Goal: Task Accomplishment & Management: Complete application form

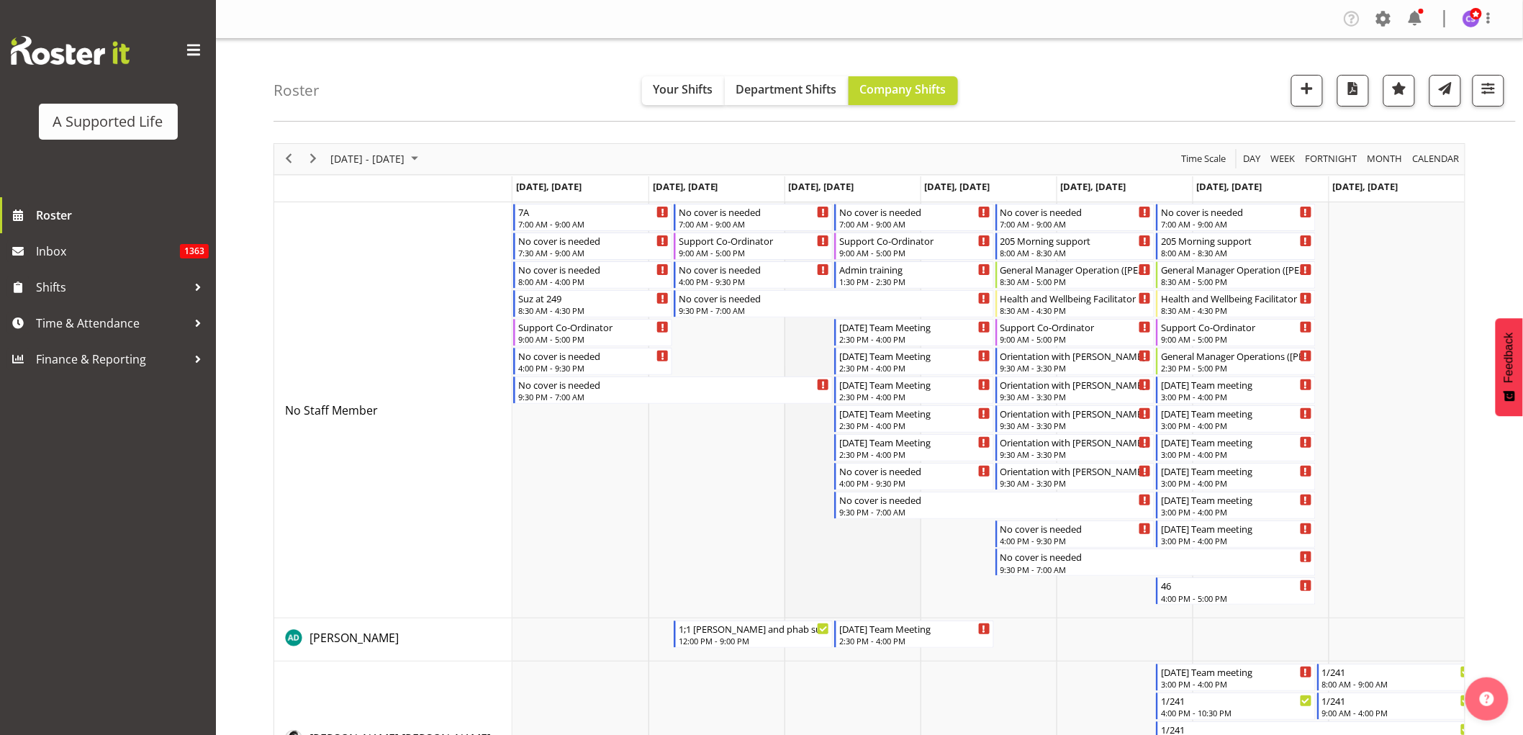
click at [887, 587] on td "Timeline Week of October 8, 2025" at bounding box center [852, 410] width 136 height 417
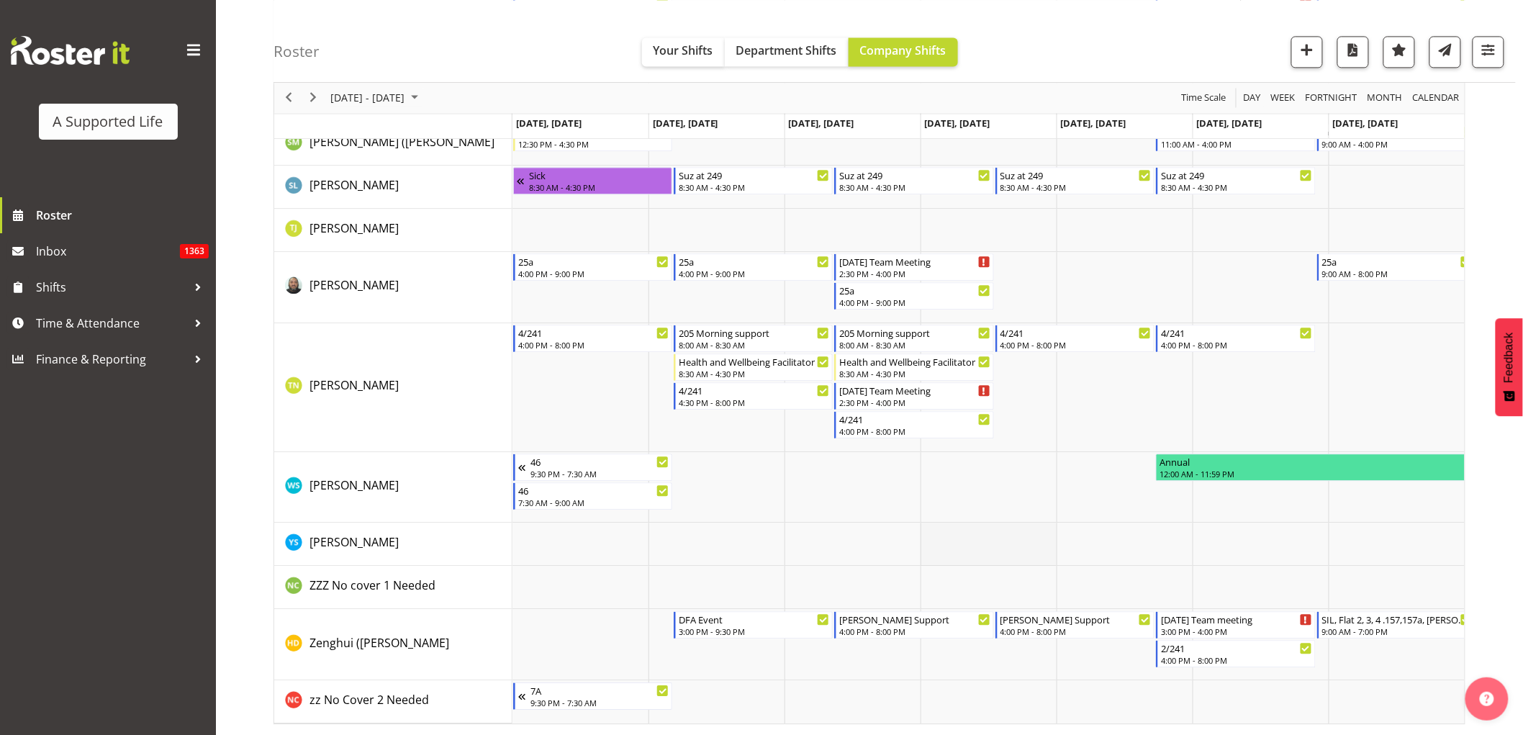
scroll to position [8025, 0]
click at [1143, 399] on td "Timeline Week of October 8, 2025" at bounding box center [1124, 387] width 136 height 129
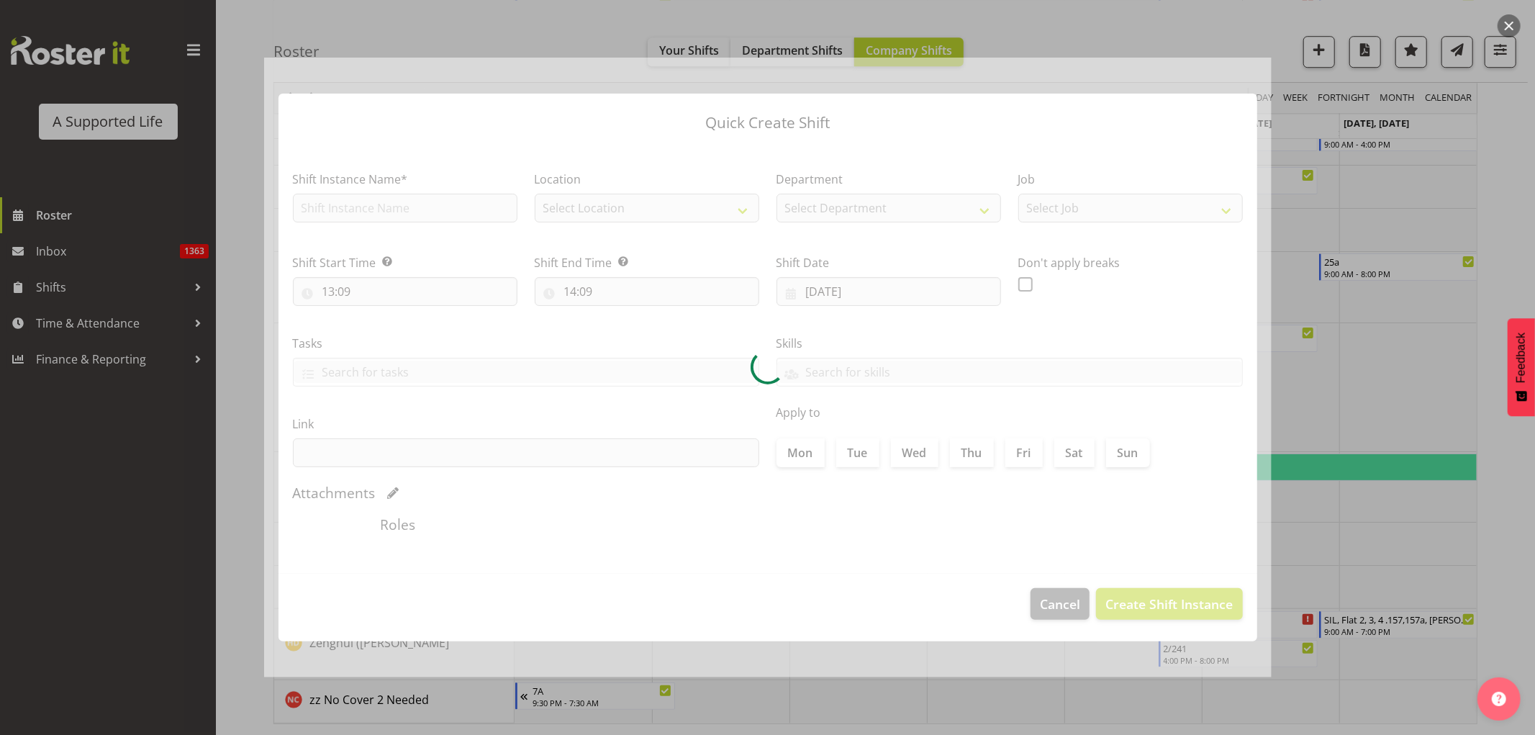
drag, startPoint x: 1326, startPoint y: 383, endPoint x: 1322, endPoint y: 370, distance: 13.4
click at [1327, 382] on div at bounding box center [767, 367] width 1535 height 735
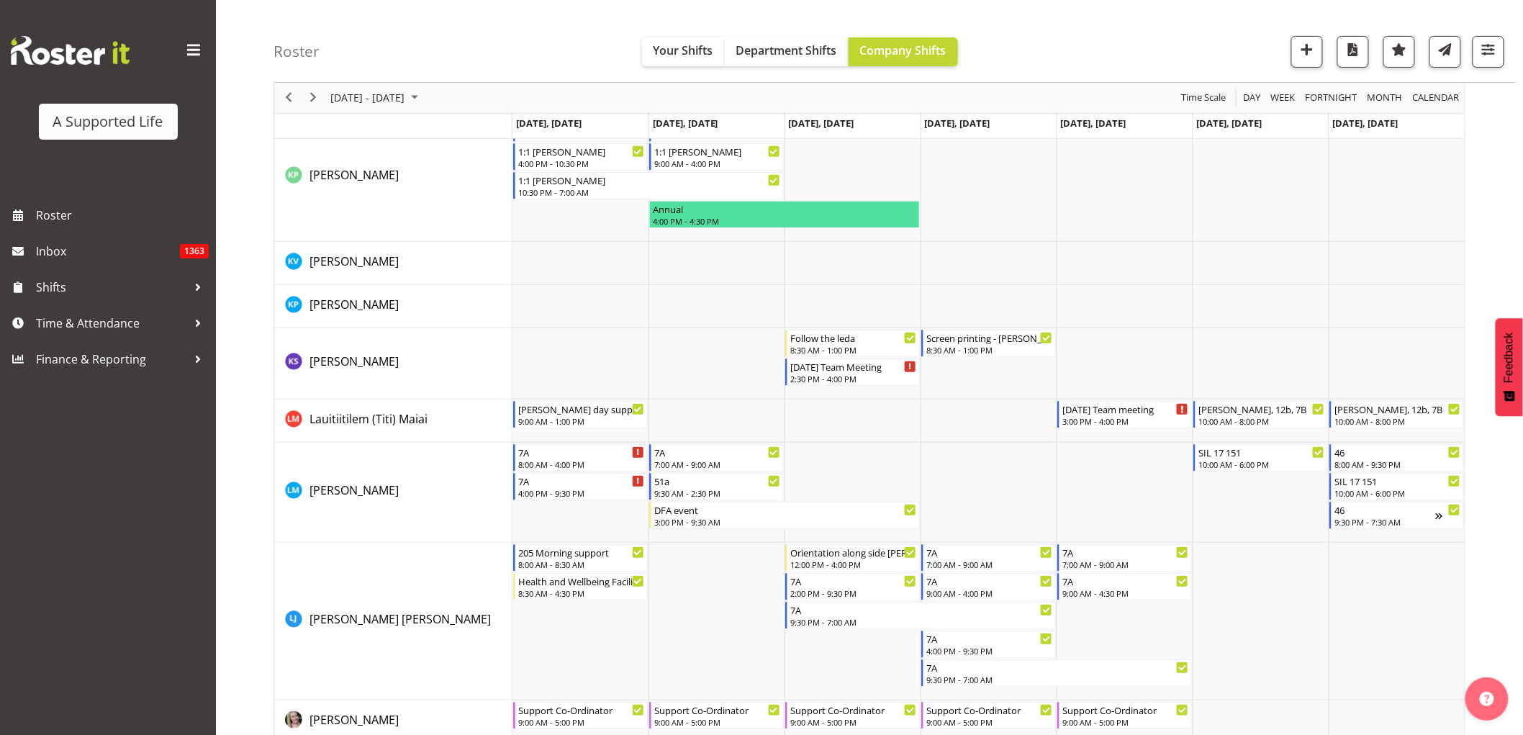
scroll to position [4797, 0]
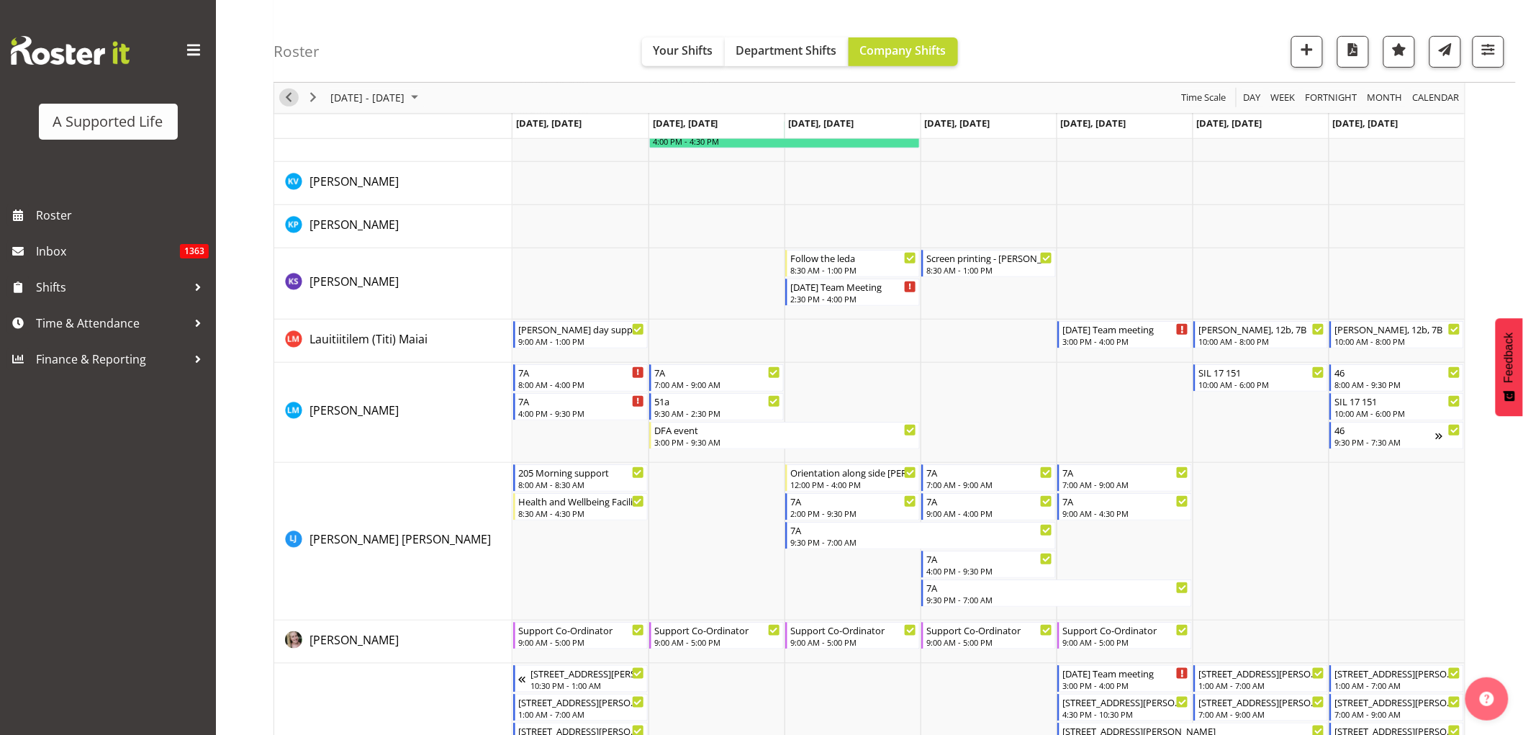
click at [291, 92] on span "Previous" at bounding box center [288, 98] width 17 height 18
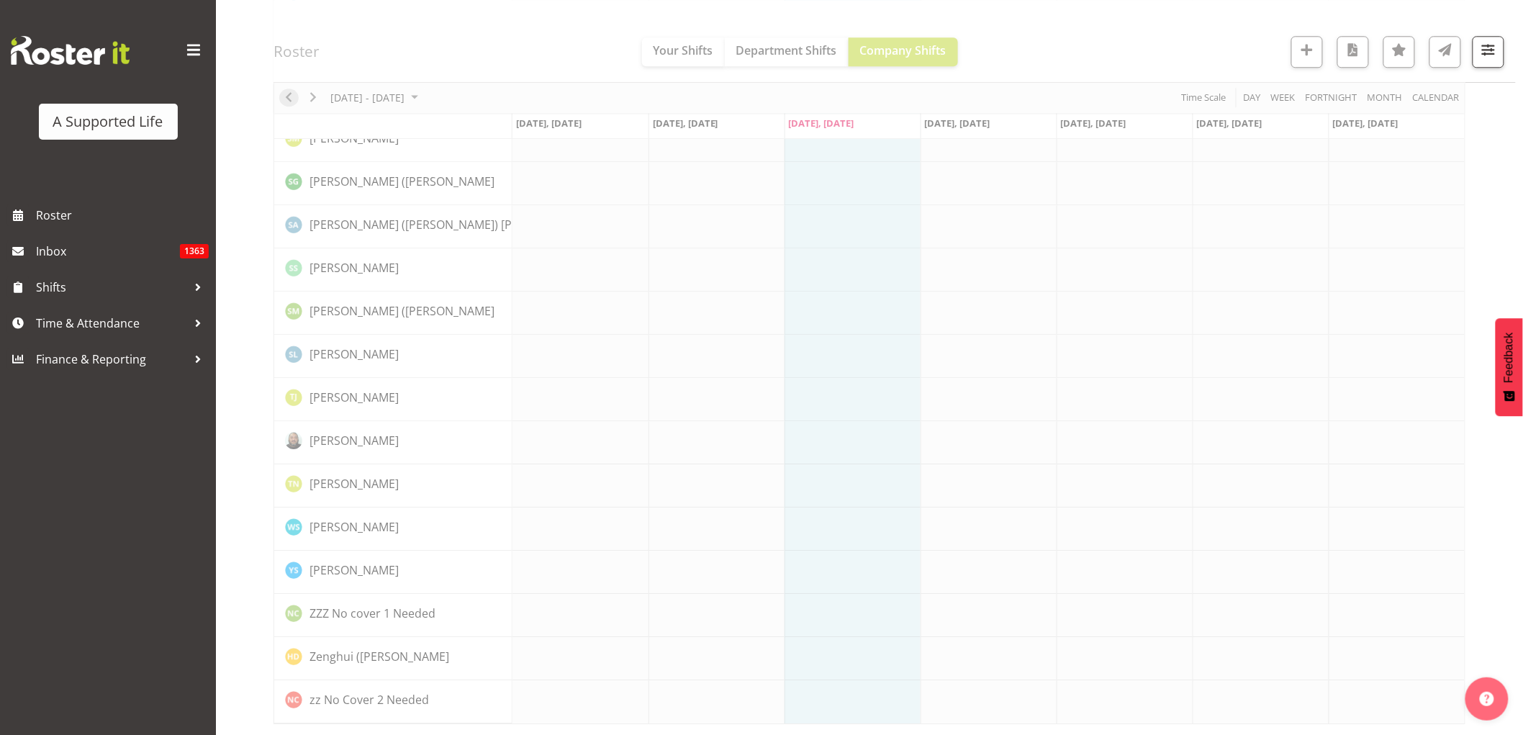
scroll to position [0, 0]
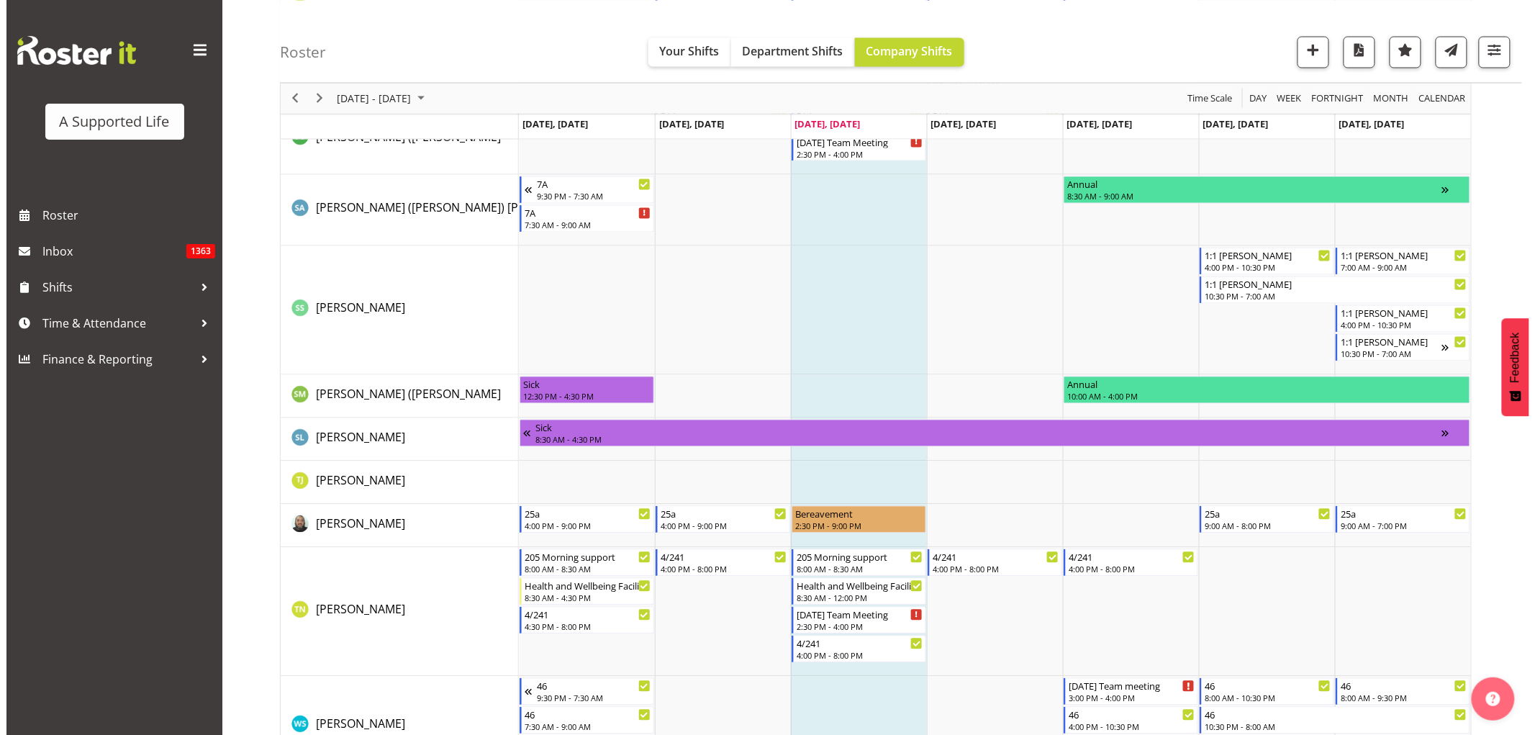
scroll to position [7996, 0]
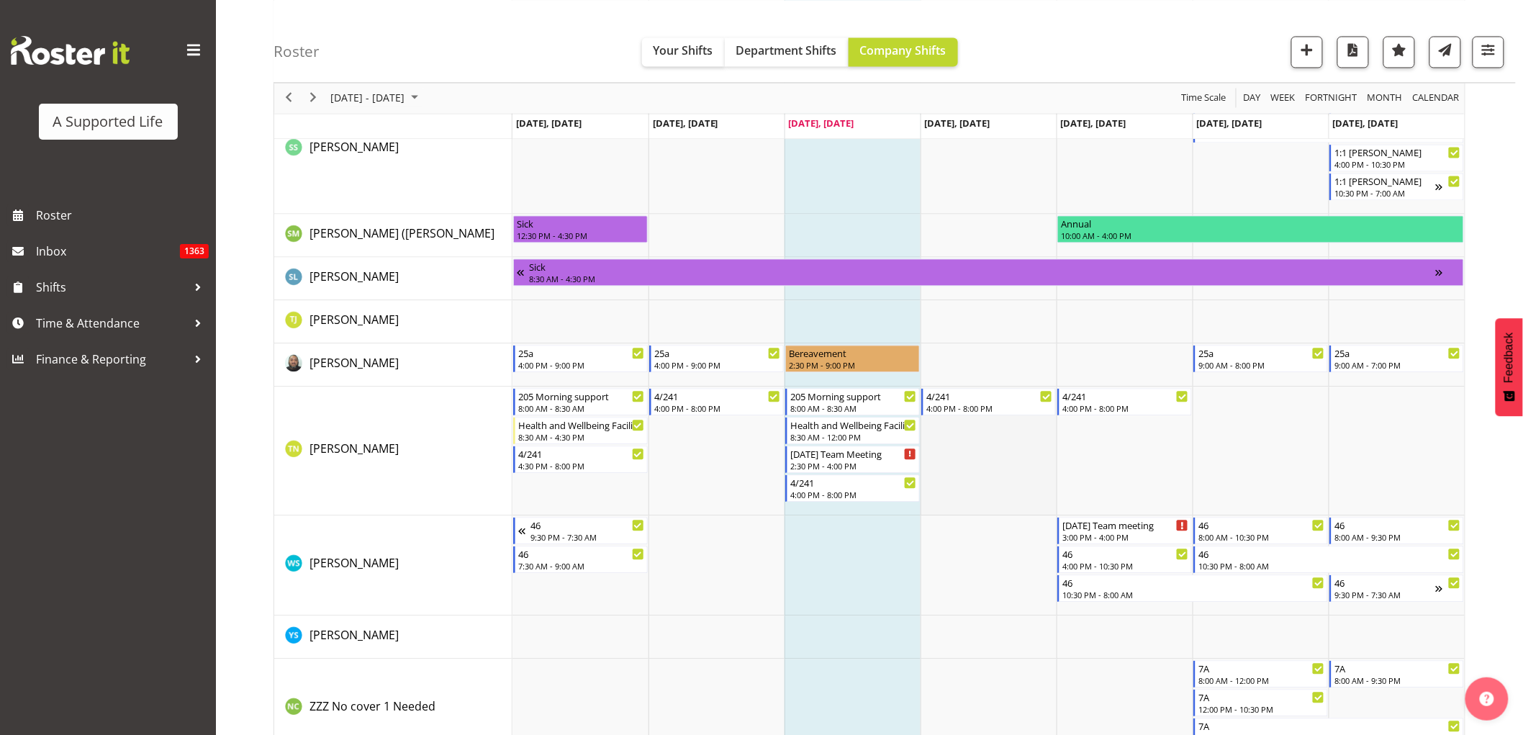
click at [960, 471] on td "Timeline Week of September 29, 2025" at bounding box center [988, 451] width 136 height 129
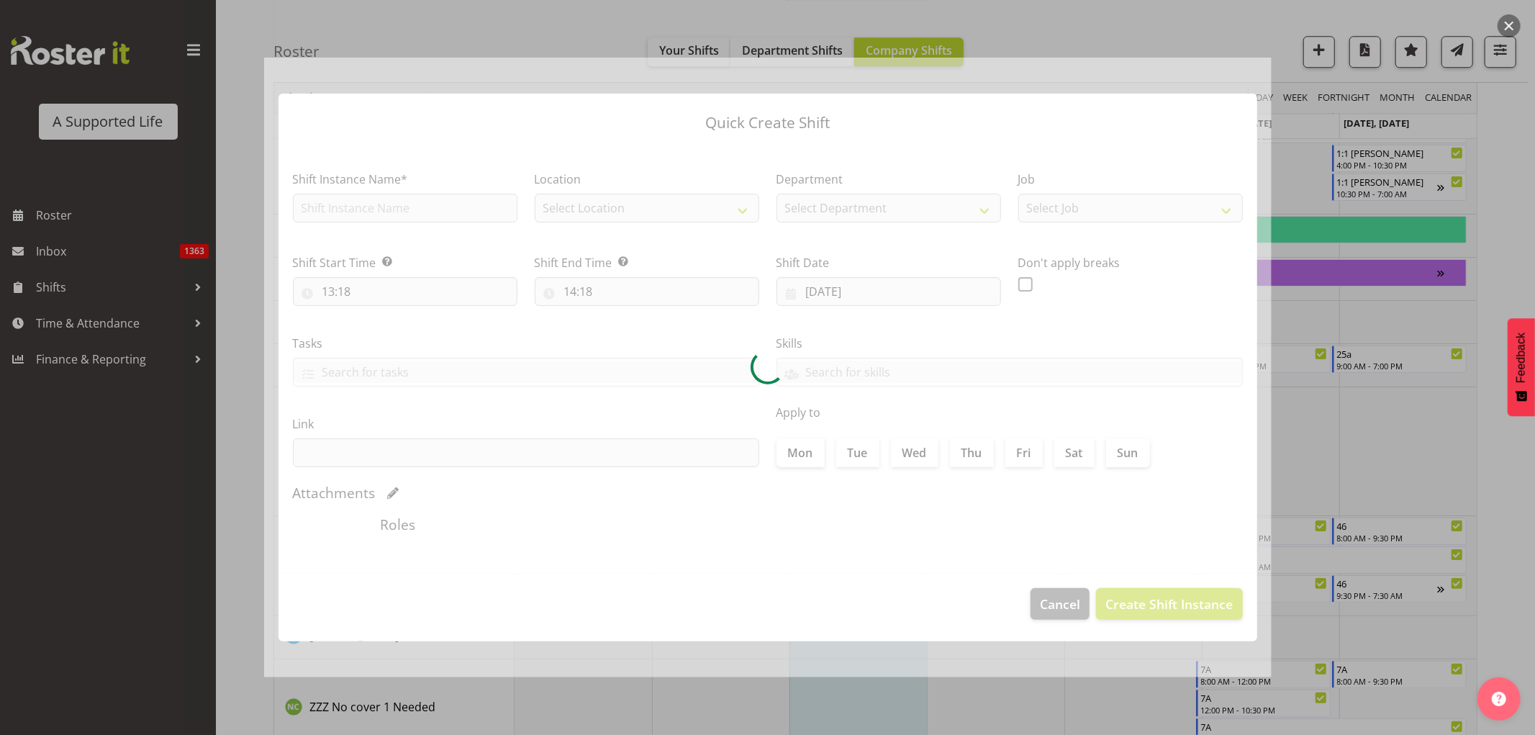
type input "02/10/2025"
checkbox input "true"
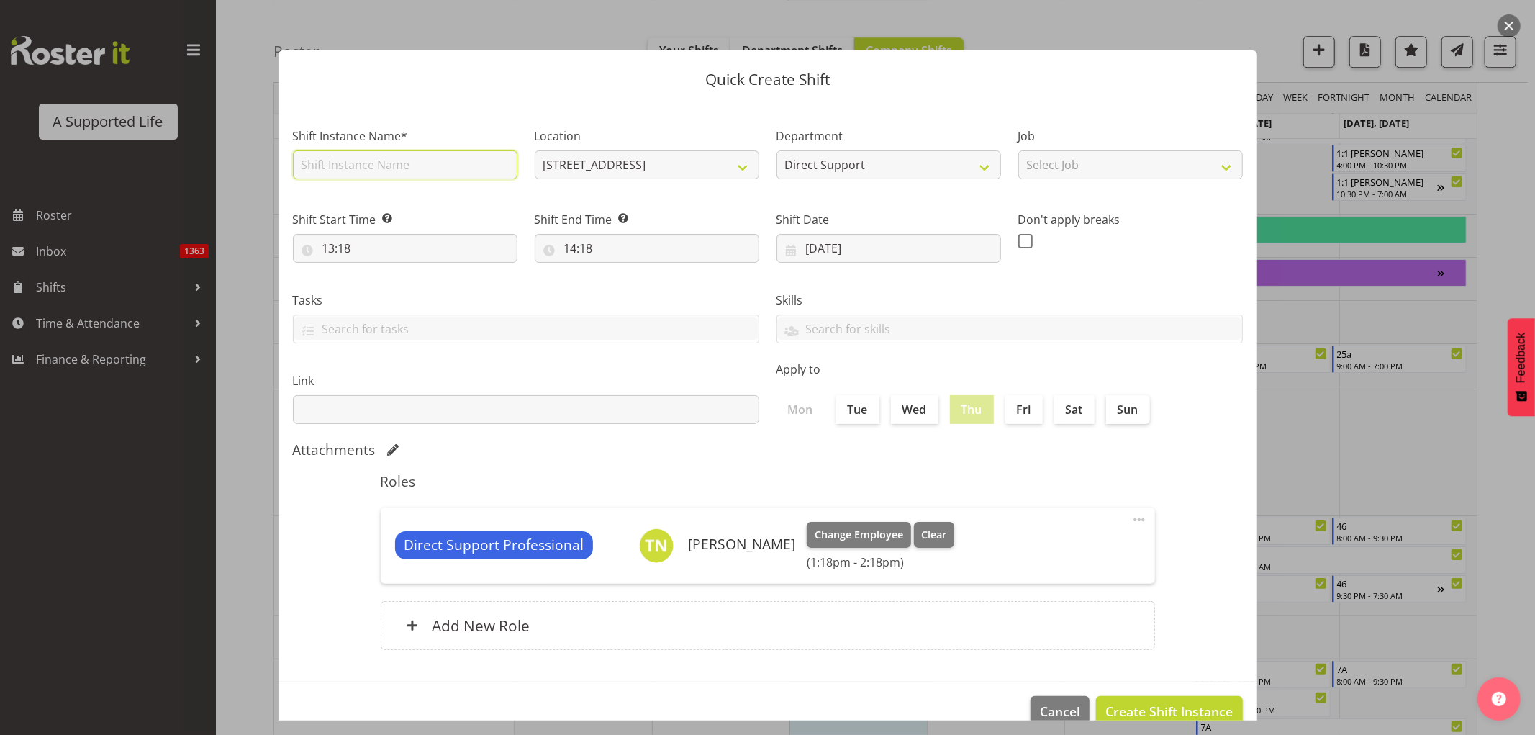
click at [407, 168] on input "text" at bounding box center [405, 164] width 225 height 29
type input "orientation along side [PERSON_NAME]"
click at [679, 161] on select "4.241 Edmonton Road 1.241 Edmonton Road 1/23 Taitua Drive 102 Lincoln Road 12b …" at bounding box center [647, 164] width 225 height 29
select select "924"
click at [535, 150] on select "4.241 Edmonton Road 1.241 Edmonton Road 1/23 Taitua Drive 102 Lincoln Road 12b …" at bounding box center [647, 164] width 225 height 29
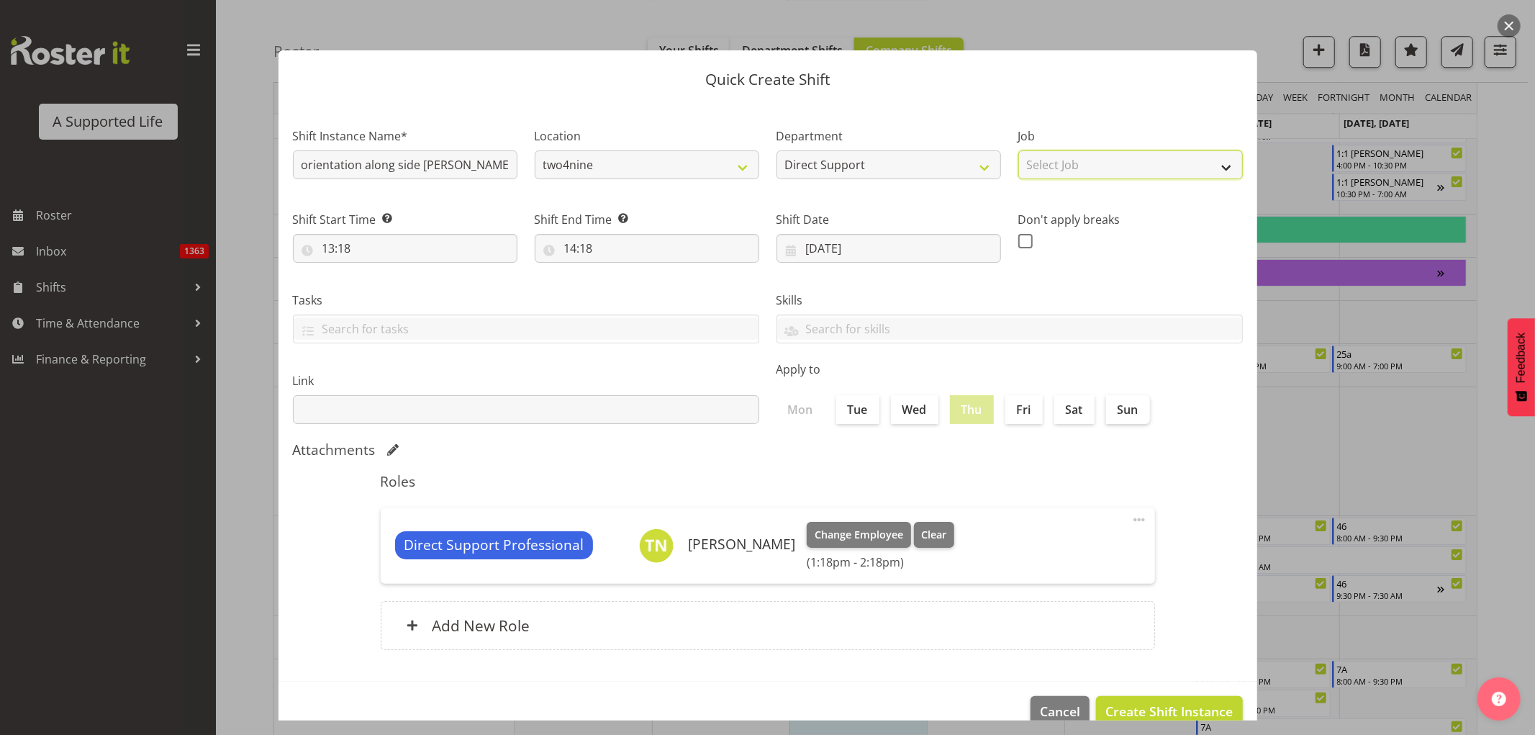
click at [1084, 168] on select "Select Job Accounts and Payroll Admin Support Aspirations and Support Facilitat…" at bounding box center [1130, 164] width 225 height 29
select select "4112"
click at [1018, 150] on select "Select Job Accounts and Payroll Admin Support Aspirations and Support Facilitat…" at bounding box center [1130, 164] width 225 height 29
click at [354, 242] on input "13:18" at bounding box center [405, 248] width 225 height 29
click at [380, 281] on select "00 01 02 03 04 05 06 07 08 09 10 11 12 13 14 15 16 17 18 19 20 21 22 23" at bounding box center [391, 285] width 32 height 29
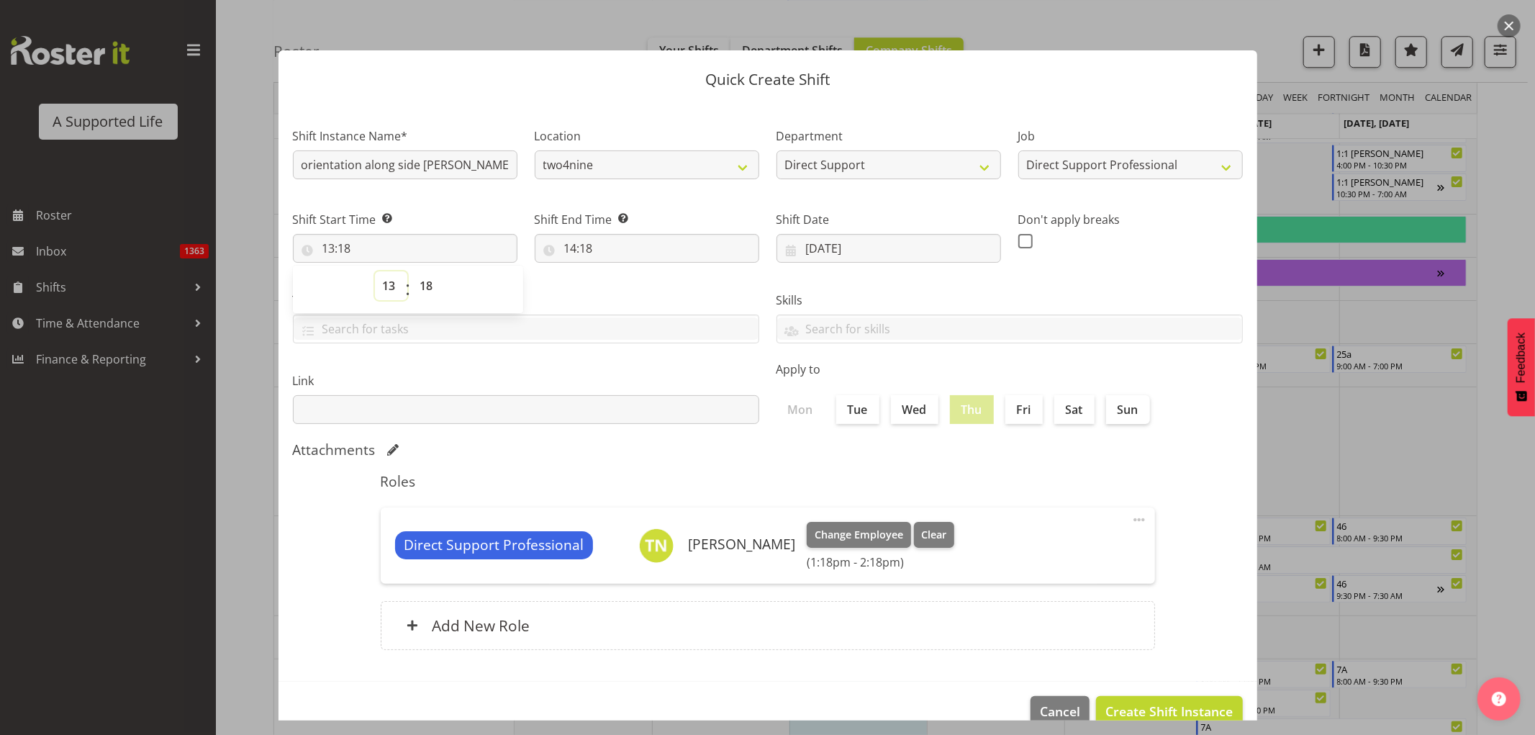
select select "8"
click at [375, 271] on select "00 01 02 03 04 05 06 07 08 09 10 11 12 13 14 15 16 17 18 19 20 21 22 23" at bounding box center [391, 285] width 32 height 29
type input "08:18"
click at [427, 285] on select "00 01 02 03 04 05 06 07 08 09 10 11 12 13 14 15 16 17 18 19 20 21 22 23 24 25 2…" at bounding box center [428, 285] width 32 height 29
select select "0"
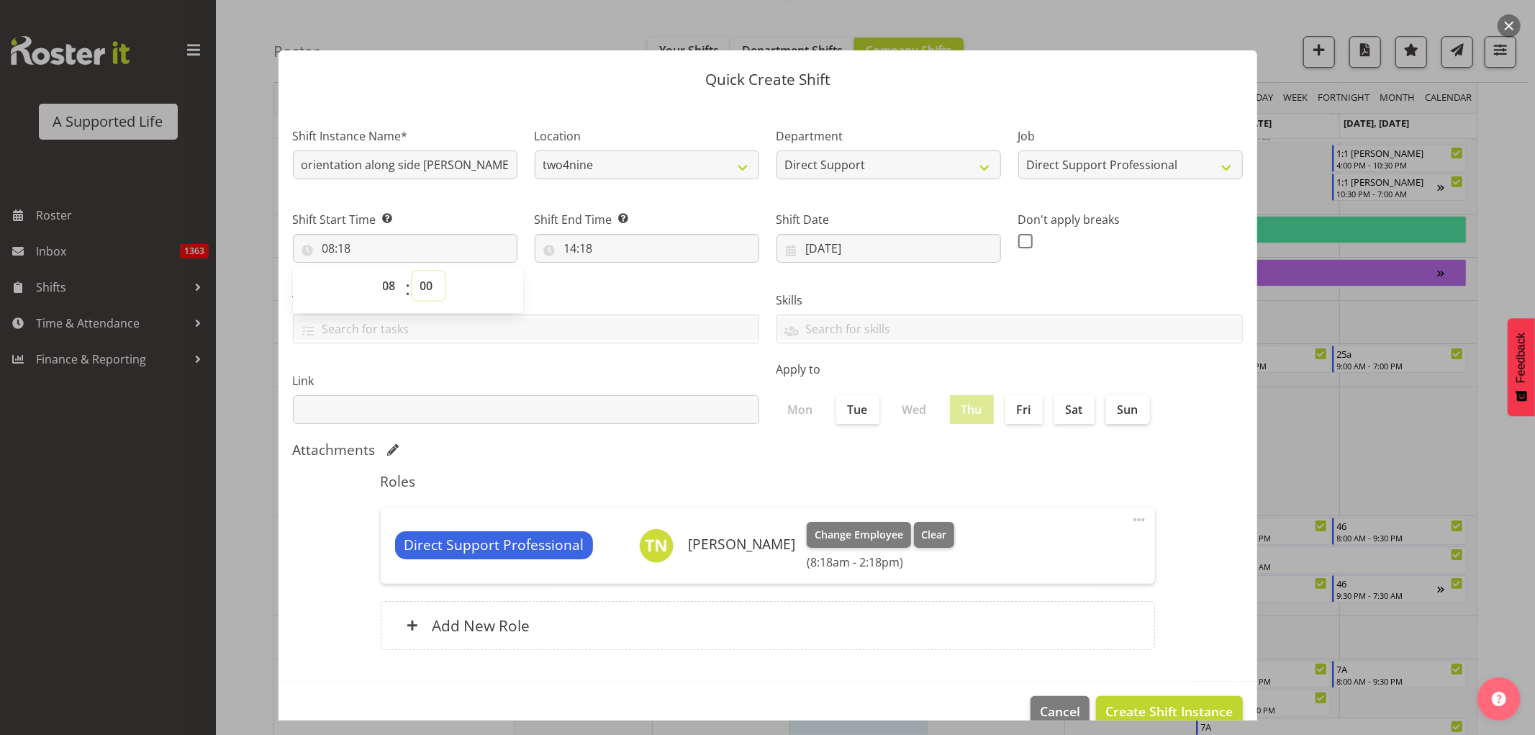
click at [412, 271] on select "00 01 02 03 04 05 06 07 08 09 10 11 12 13 14 15 16 17 18 19 20 21 22 23 24 25 2…" at bounding box center [428, 285] width 32 height 29
type input "08:00"
click at [587, 246] on input "14:18" at bounding box center [647, 248] width 225 height 29
click at [634, 294] on select "00 01 02 03 04 05 06 07 08 09 10 11 12 13 14 15 16 17 18 19 20 21 22 23" at bounding box center [633, 285] width 32 height 29
select select "12"
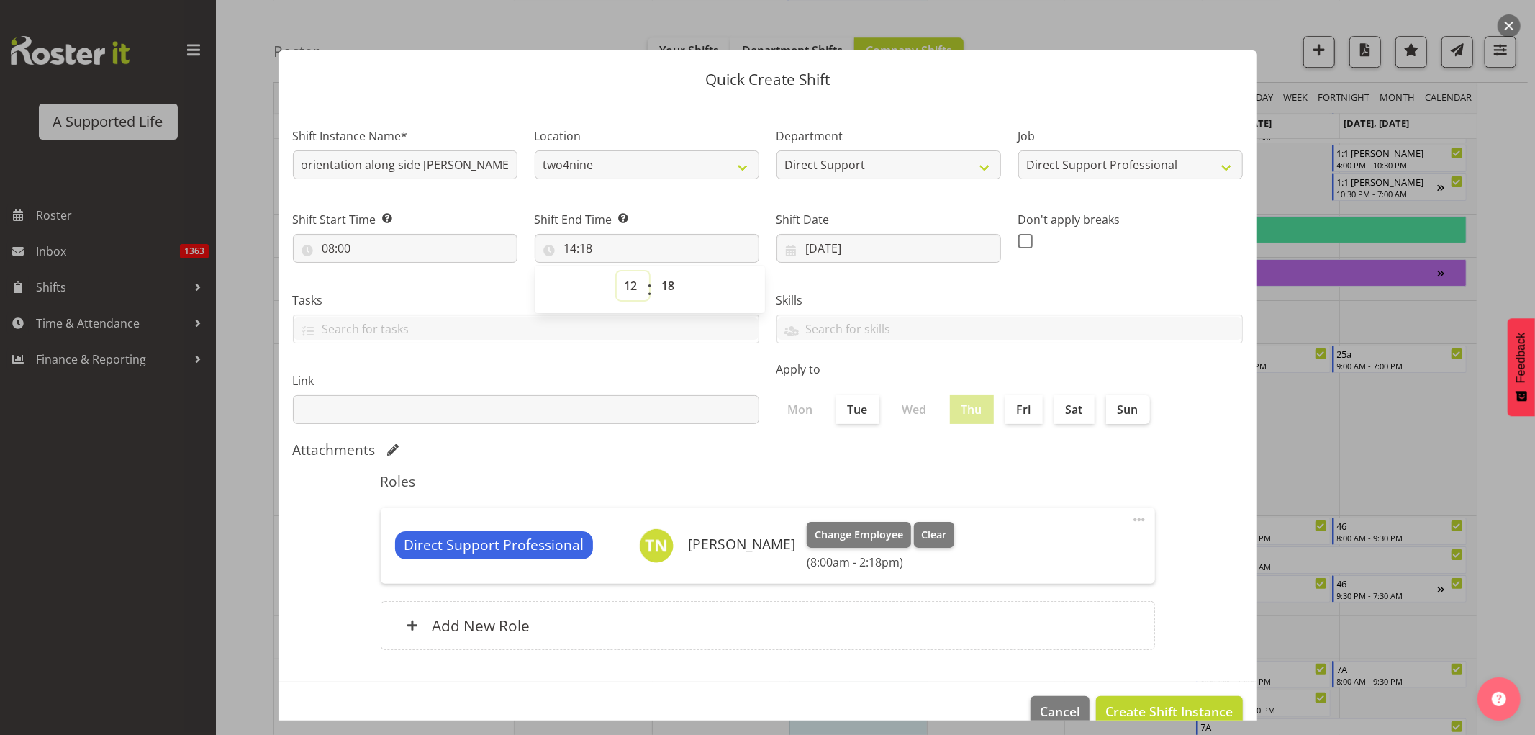
click at [617, 271] on select "00 01 02 03 04 05 06 07 08 09 10 11 12 13 14 15 16 17 18 19 20 21 22 23" at bounding box center [633, 285] width 32 height 29
type input "12:18"
click at [658, 288] on select "00 01 02 03 04 05 06 07 08 09 10 11 12 13 14 15 16 17 18 19 20 21 22 23 24 25 2…" at bounding box center [670, 285] width 32 height 29
click at [632, 281] on select "00 01 02 03 04 05 06 07 08 09 10 11 12 13 14 15 16 17 18 19 20 21 22 23" at bounding box center [633, 285] width 32 height 29
select select "15"
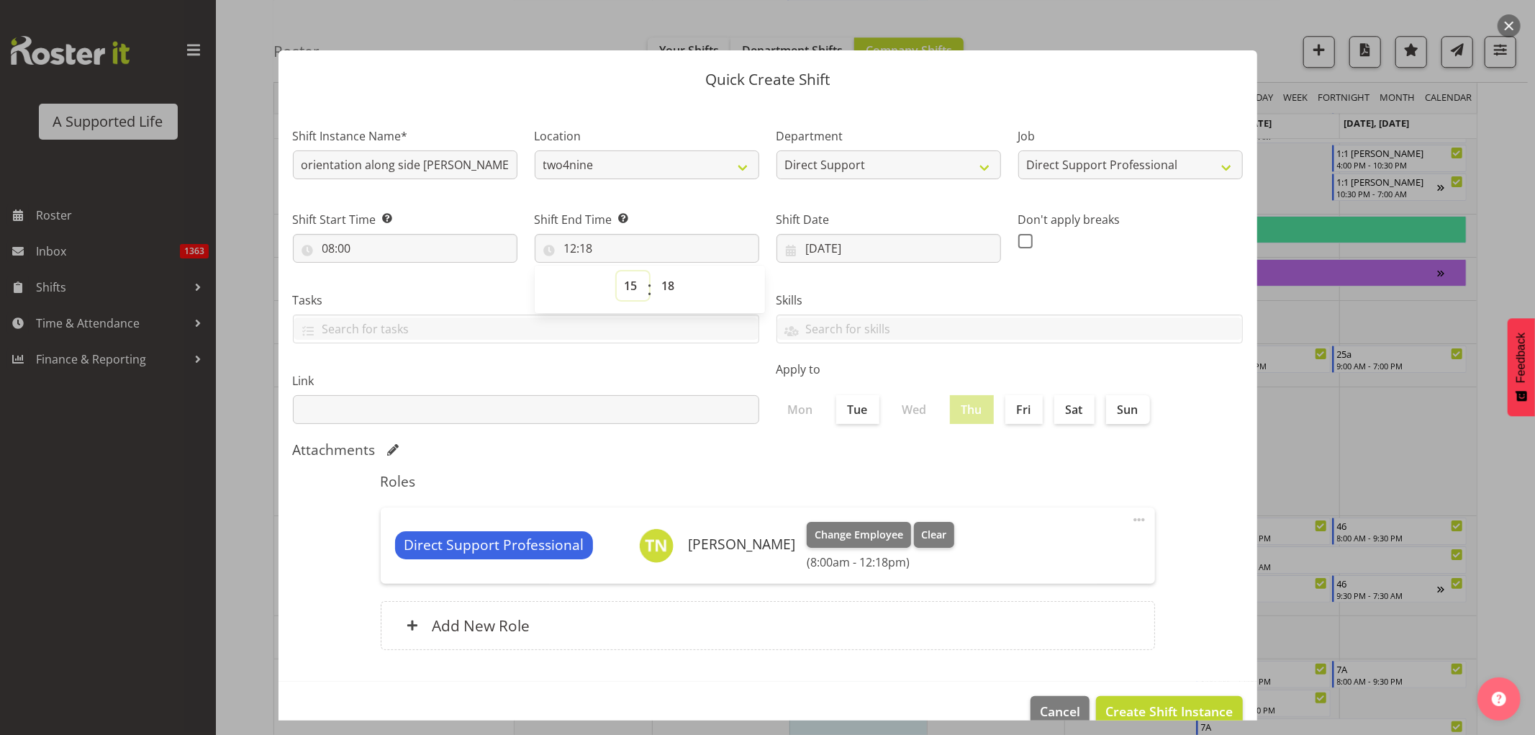
click at [617, 271] on select "00 01 02 03 04 05 06 07 08 09 10 11 12 13 14 15 16 17 18 19 20 21 22 23" at bounding box center [633, 285] width 32 height 29
type input "15:18"
click at [635, 275] on select "00 01 02 03 04 05 06 07 08 09 10 11 12 13 14 15 16 17 18 19 20 21 22 23" at bounding box center [633, 285] width 32 height 29
select select "16"
click at [617, 271] on select "00 01 02 03 04 05 06 07 08 09 10 11 12 13 14 15 16 17 18 19 20 21 22 23" at bounding box center [633, 285] width 32 height 29
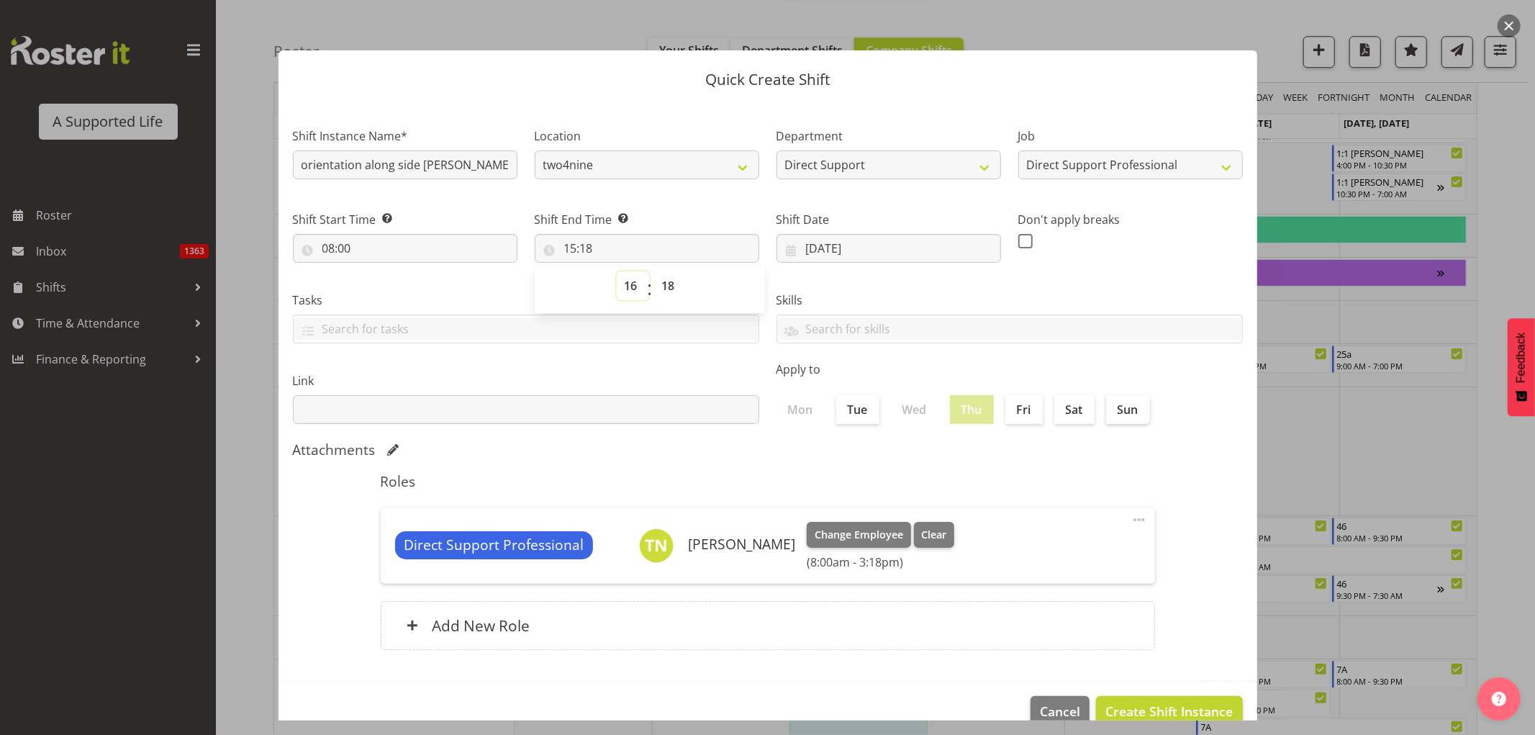
type input "16:18"
click at [665, 284] on select "00 01 02 03 04 05 06 07 08 09 10 11 12 13 14 15 16 17 18 19 20 21 22 23 24 25 2…" at bounding box center [670, 285] width 32 height 29
select select "0"
click at [654, 271] on select "00 01 02 03 04 05 06 07 08 09 10 11 12 13 14 15 16 17 18 19 20 21 22 23 24 25 2…" at bounding box center [670, 285] width 32 height 29
type input "16:00"
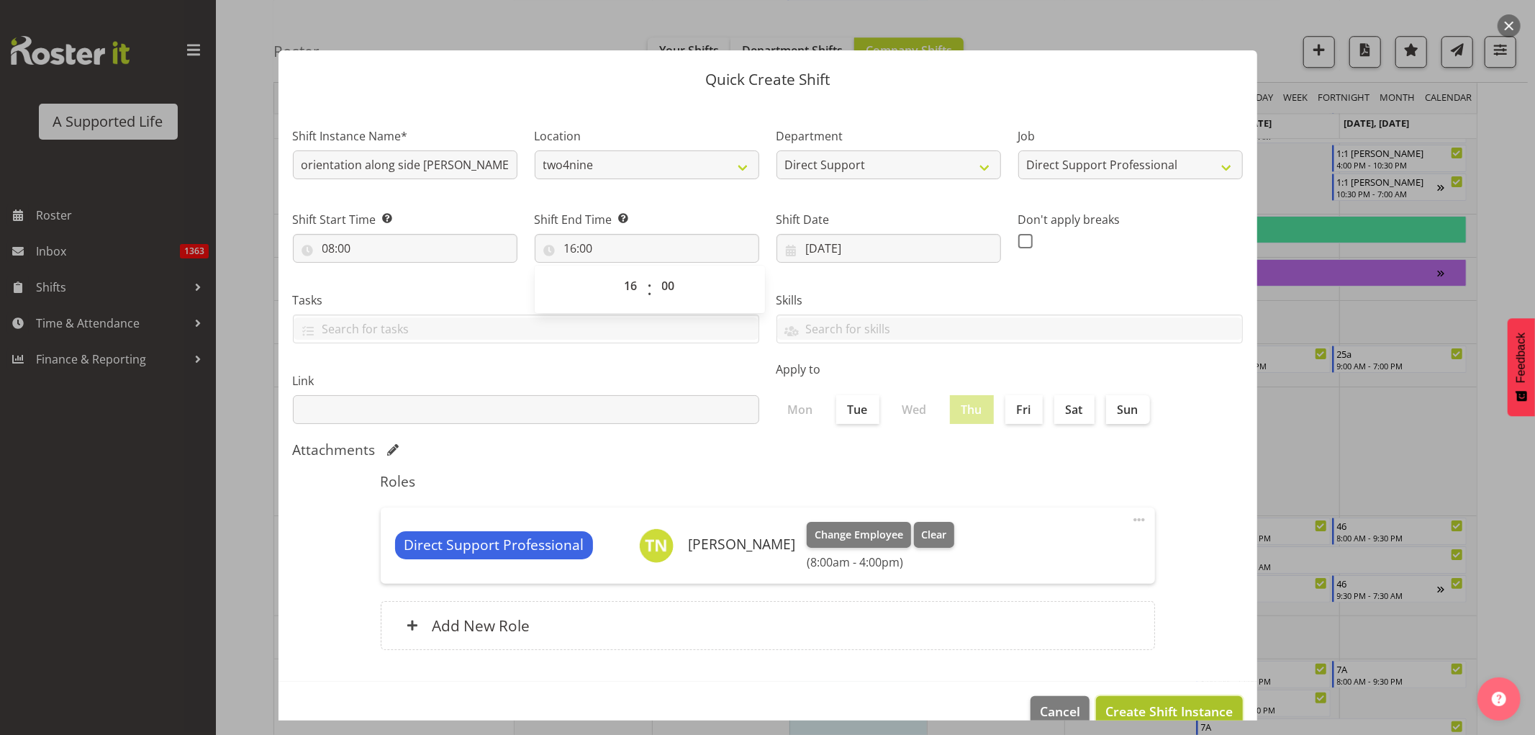
click at [1131, 710] on span "Create Shift Instance" at bounding box center [1168, 711] width 127 height 19
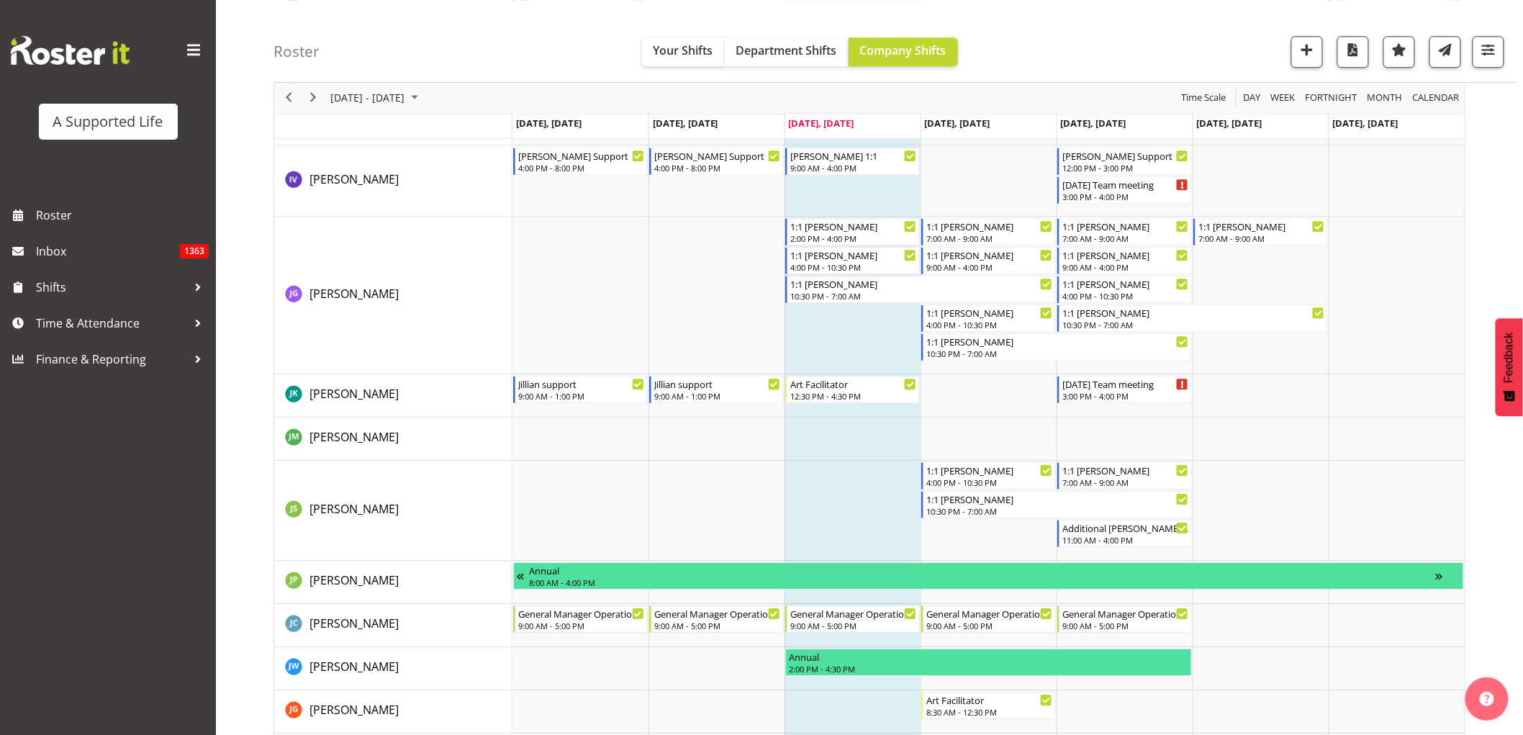
scroll to position [7578, 0]
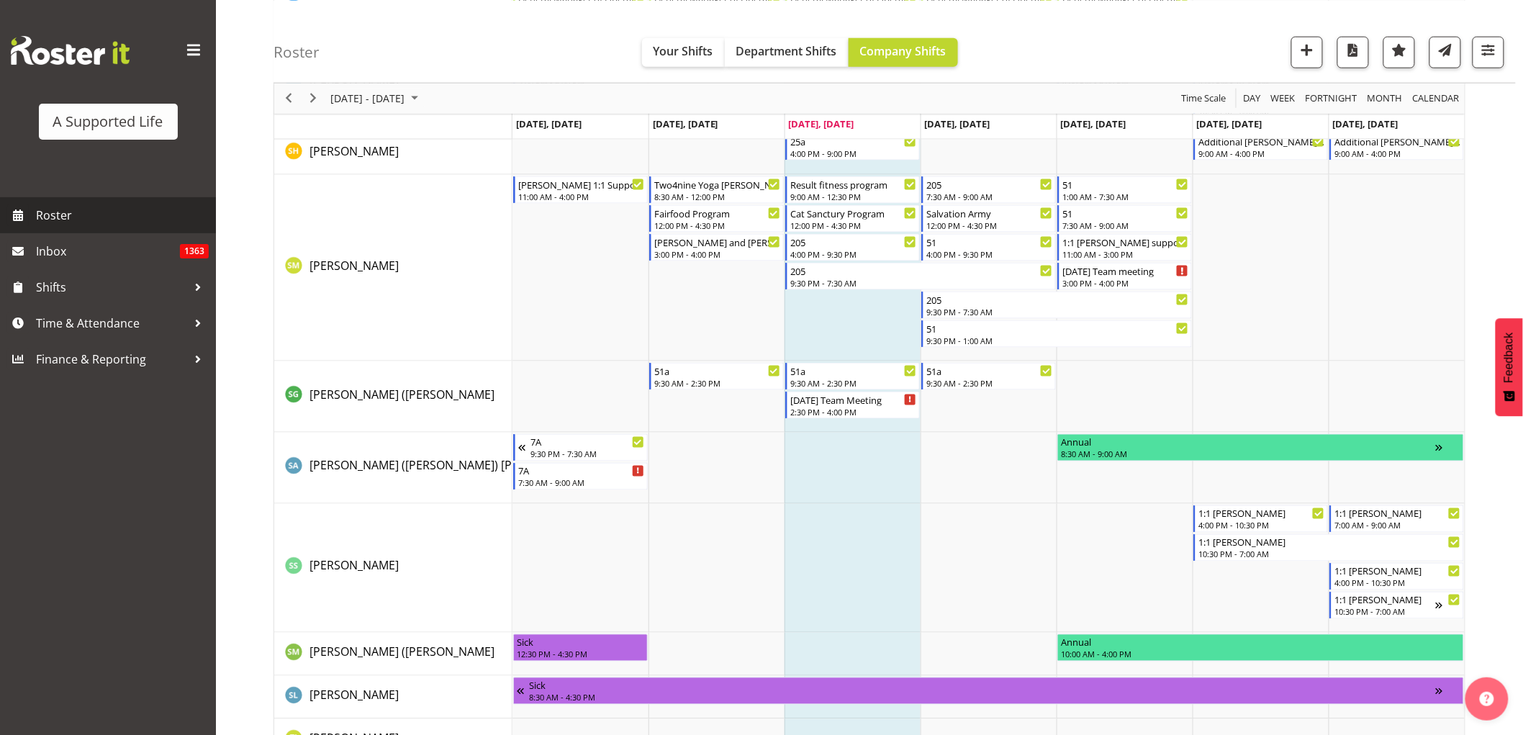
click at [56, 225] on span "Roster" at bounding box center [122, 215] width 173 height 22
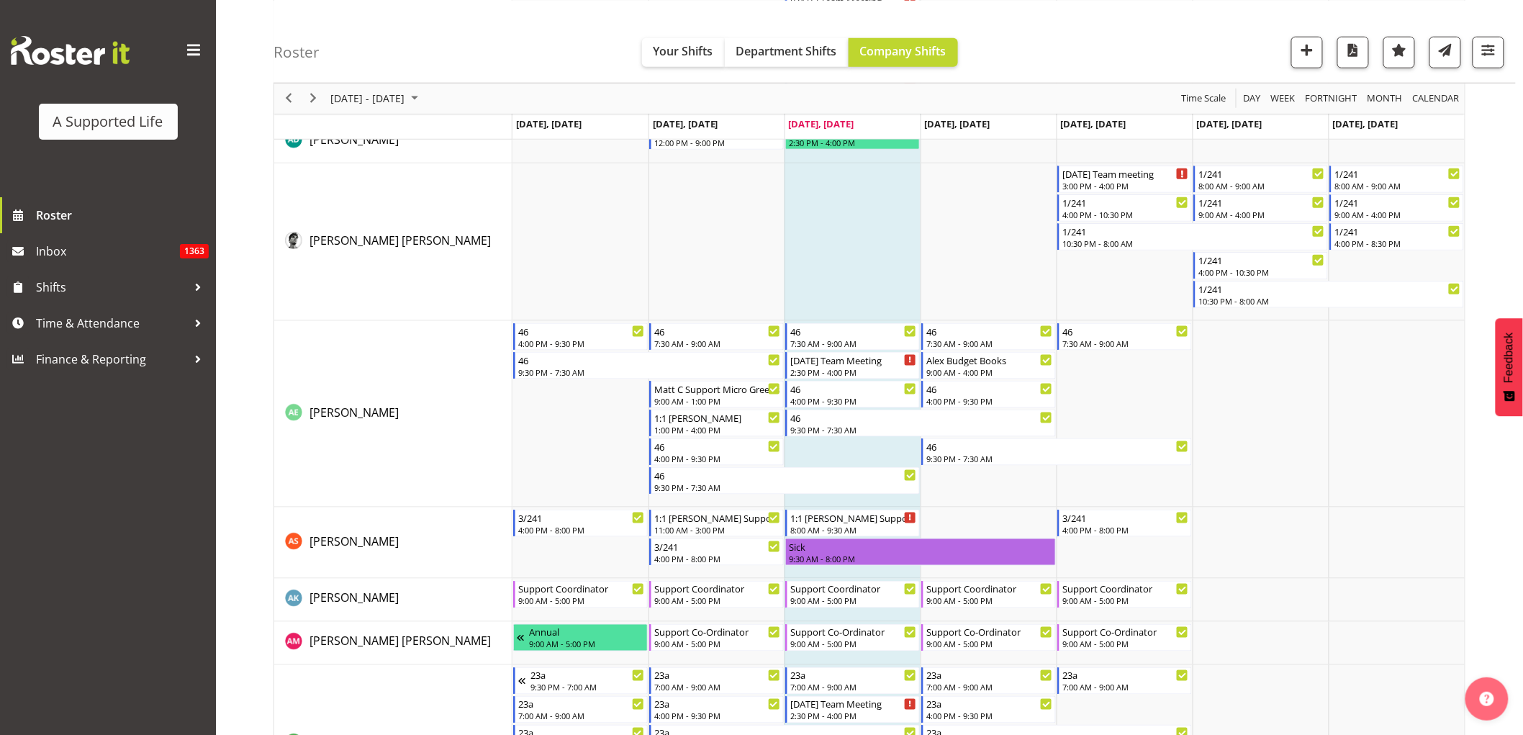
scroll to position [559, 0]
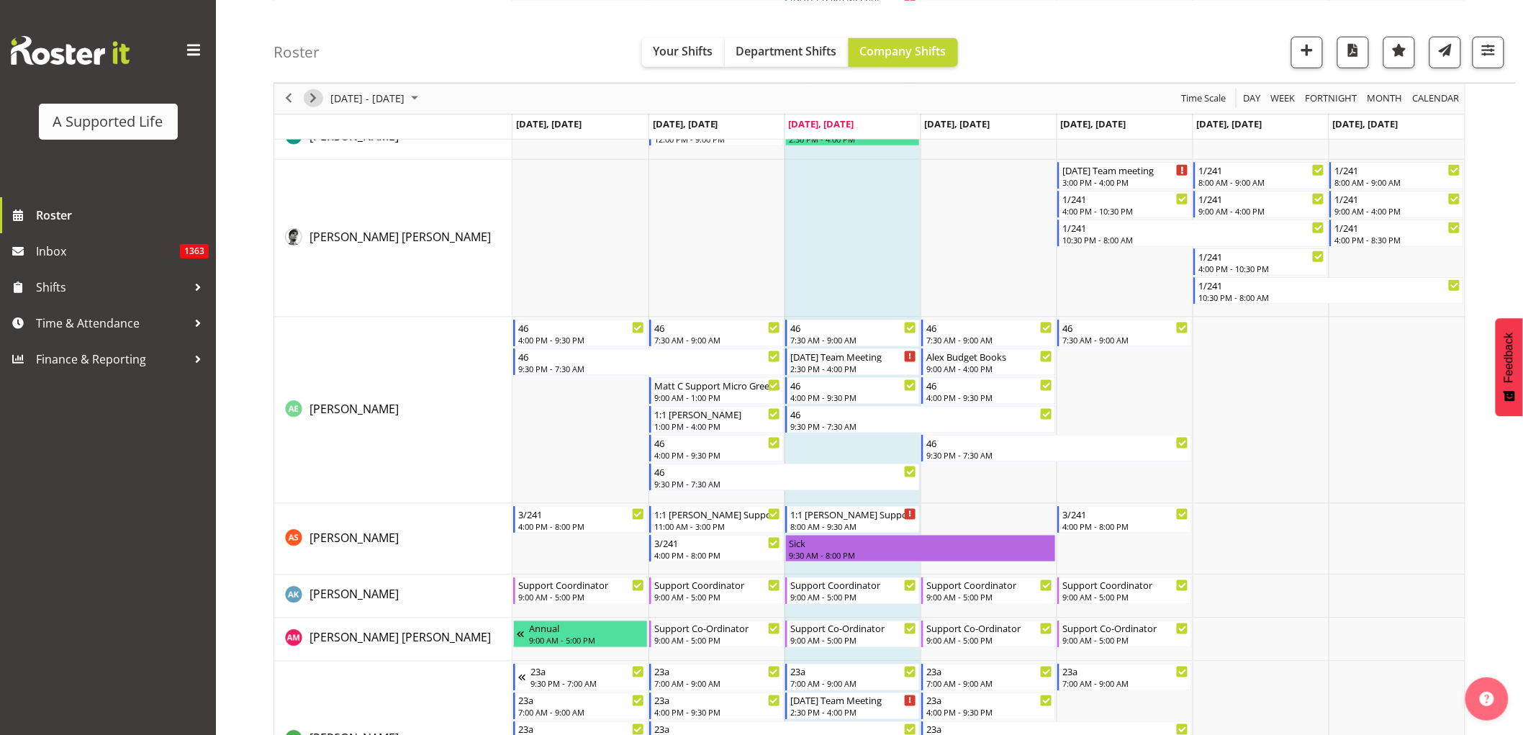
click at [314, 99] on span "Next" at bounding box center [312, 98] width 17 height 18
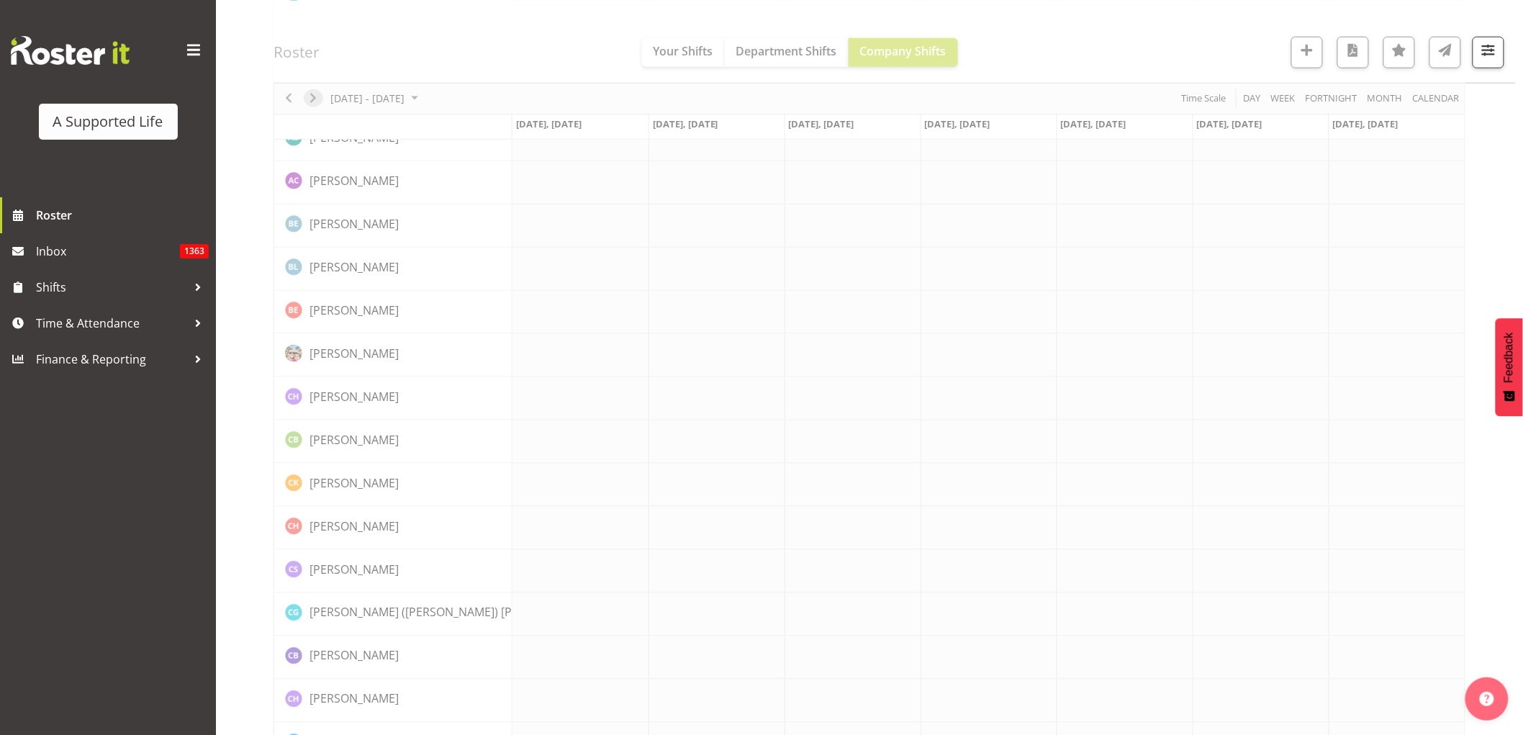
scroll to position [0, 0]
